Goal: Book appointment/travel/reservation

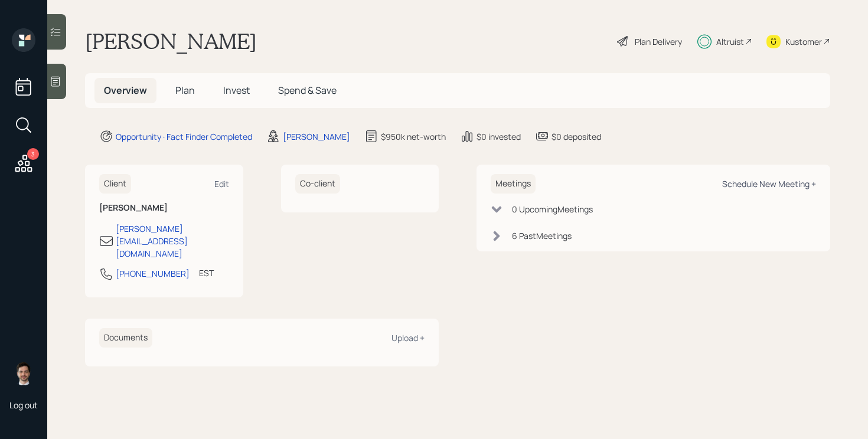
click at [760, 183] on div "Schedule New Meeting +" at bounding box center [769, 183] width 94 height 11
select select "ef6b64e1-8f62-4a74-b865-a7df4b35b836"
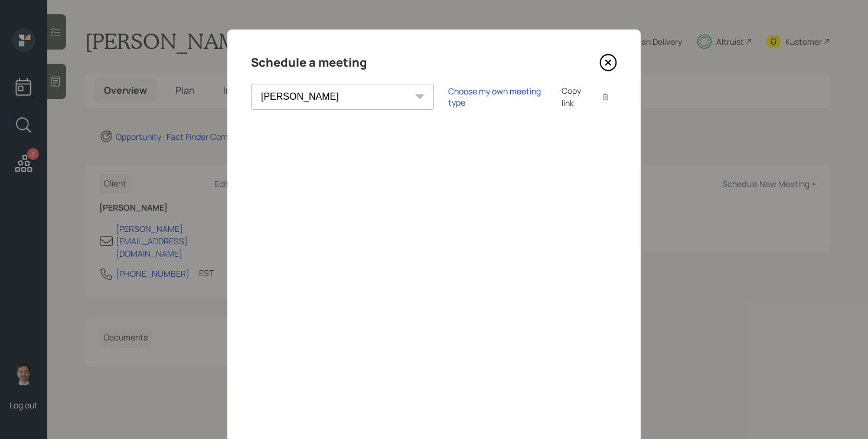
click at [610, 58] on icon at bounding box center [608, 63] width 18 height 18
